Goal: Information Seeking & Learning: Learn about a topic

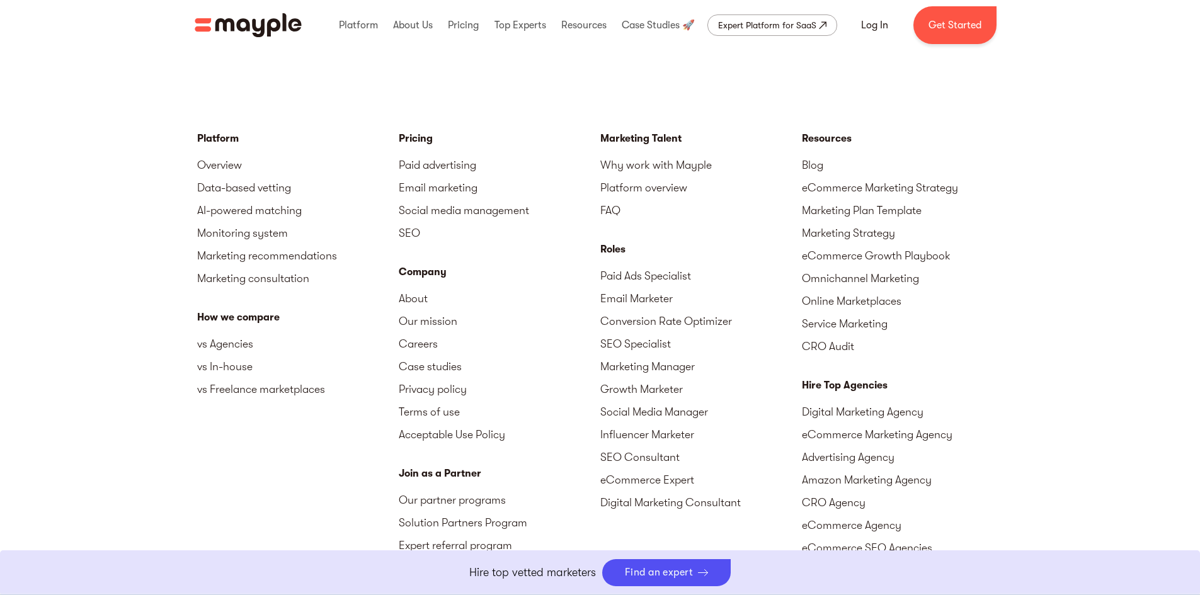
scroll to position [3885, 0]
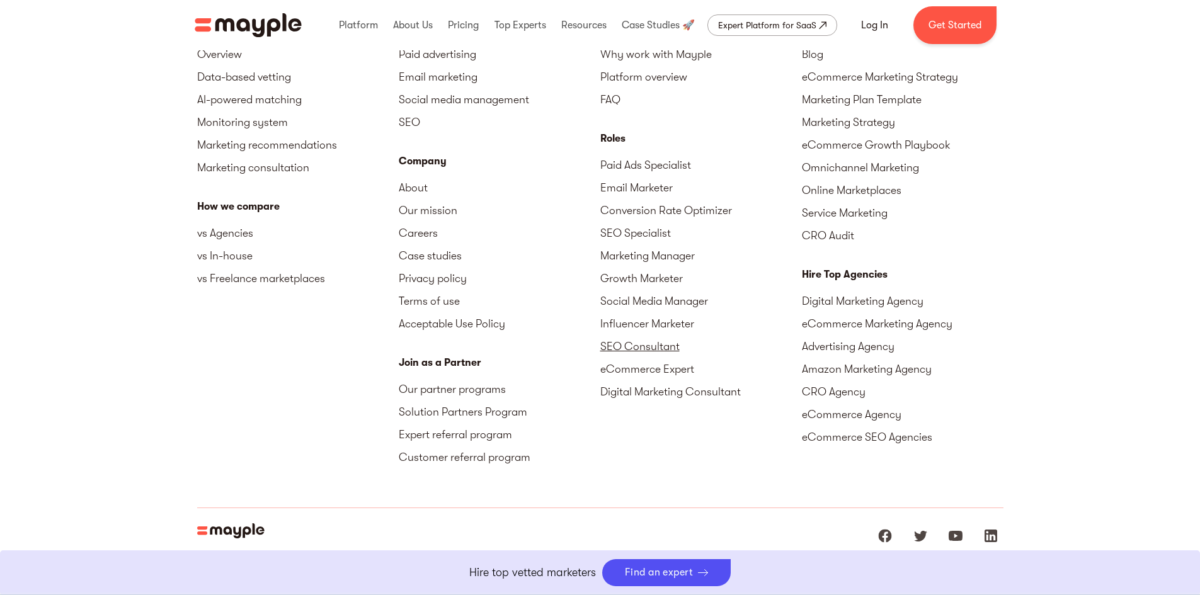
click at [639, 335] on link "SEO Consultant" at bounding box center [701, 346] width 202 height 23
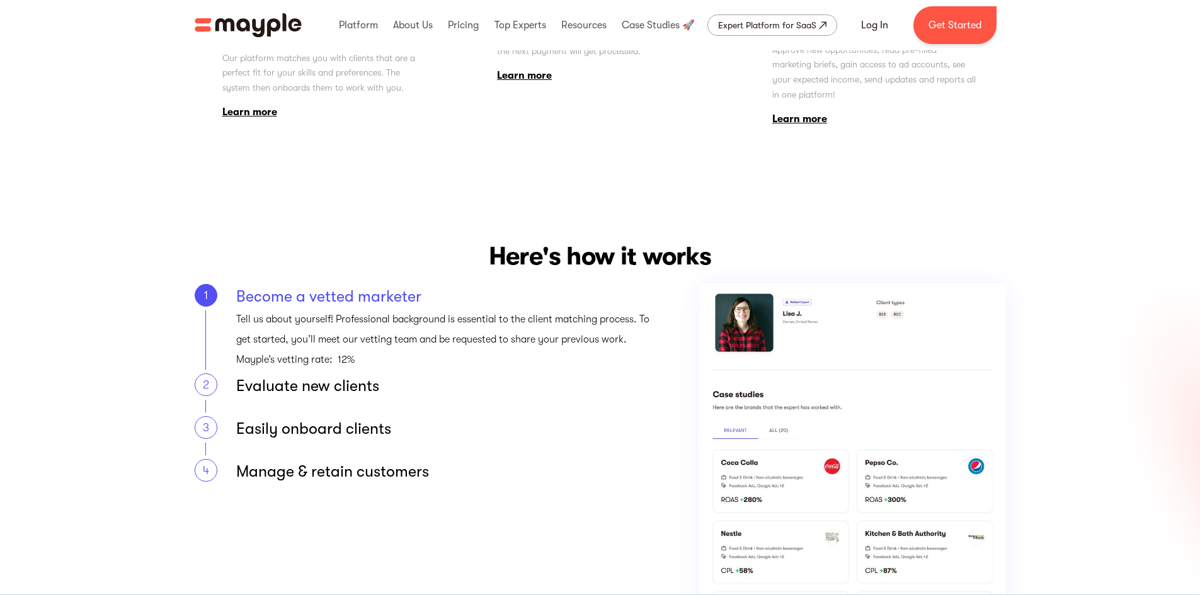
scroll to position [1260, 0]
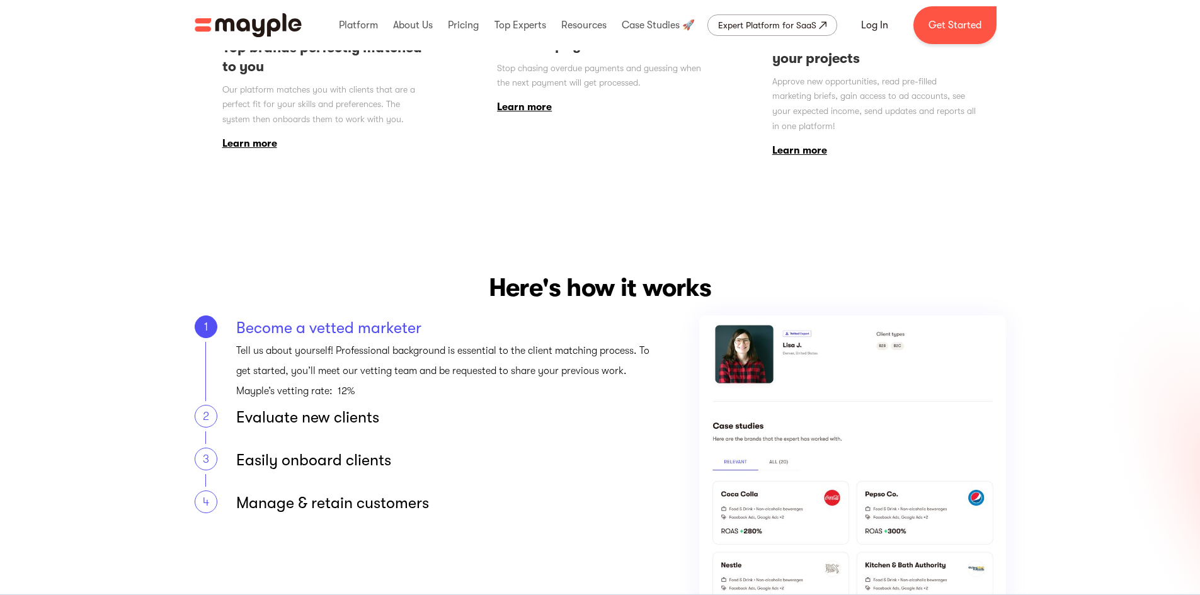
click at [1091, 198] on div "Why work with Mayple? Top brands perfectly matched to you Our platform matches …" at bounding box center [600, 35] width 1200 height 393
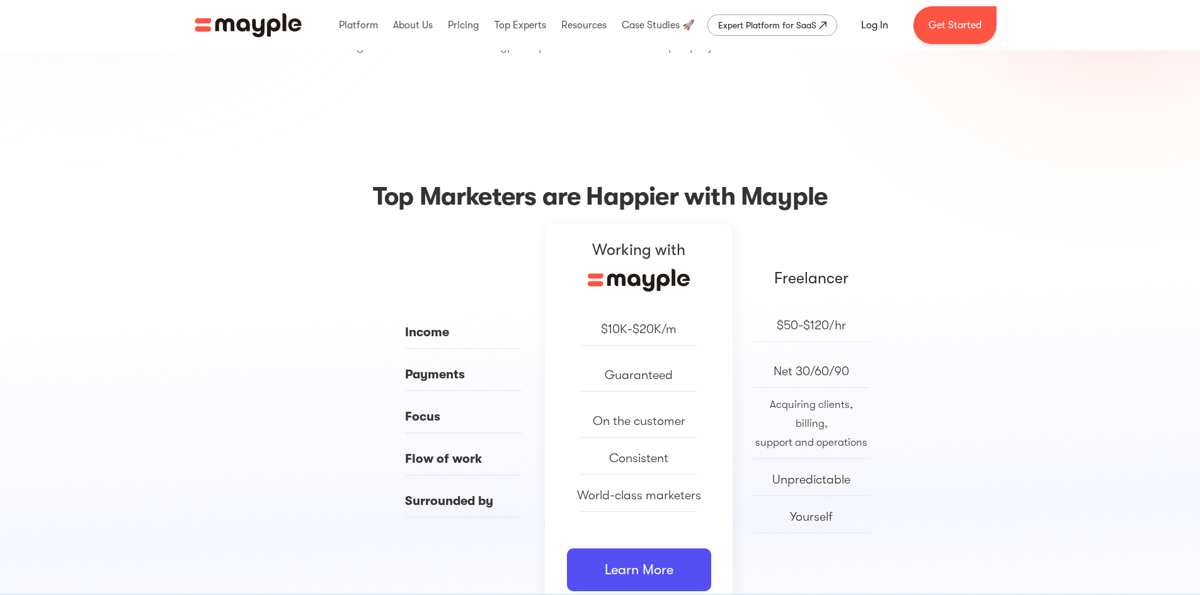
scroll to position [0, 0]
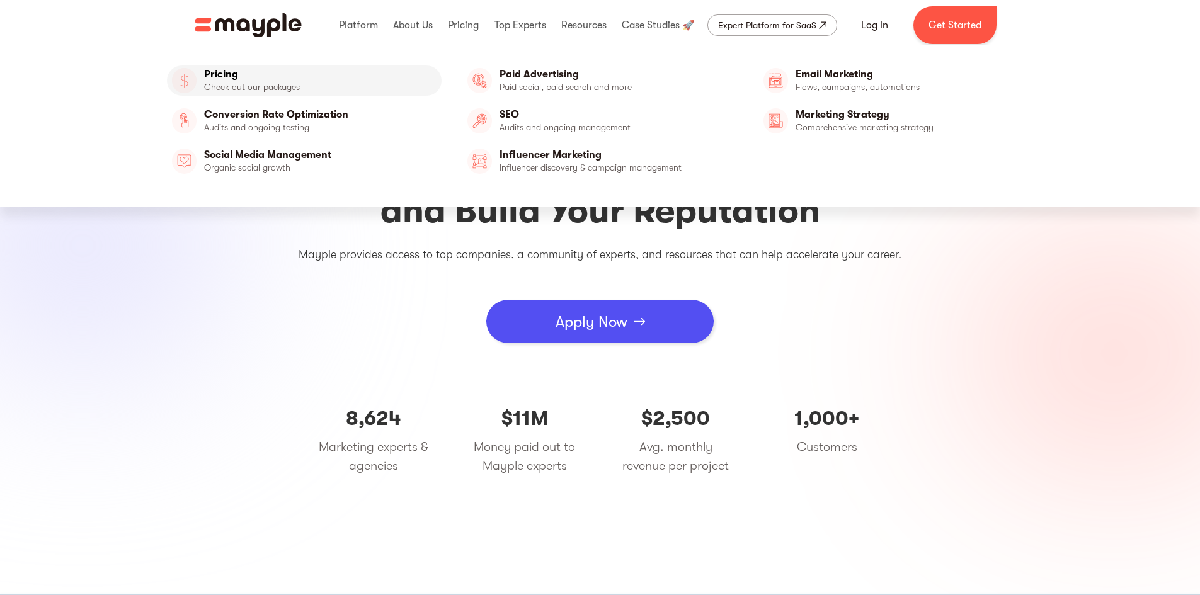
click at [225, 78] on link "Pricing" at bounding box center [304, 81] width 275 height 30
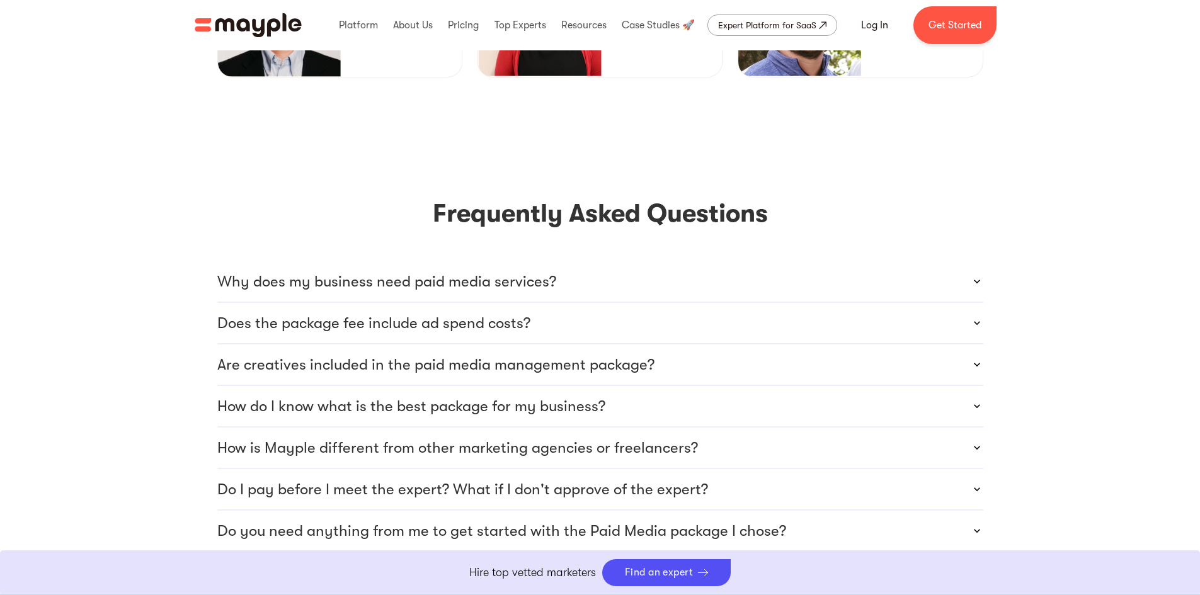
scroll to position [2939, 0]
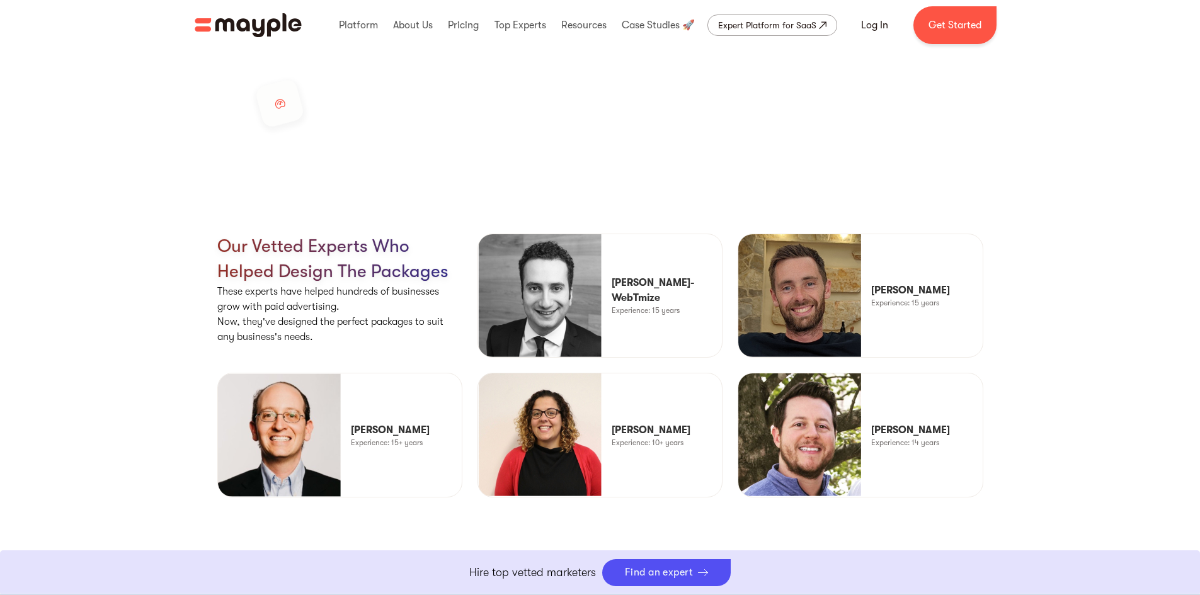
click at [253, 24] on img "home" at bounding box center [248, 25] width 107 height 24
